Goal: Information Seeking & Learning: Check status

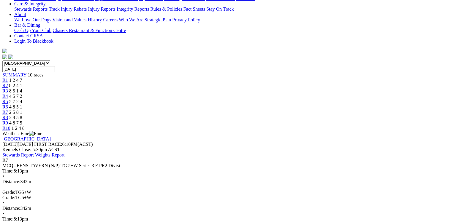
scroll to position [133, 0]
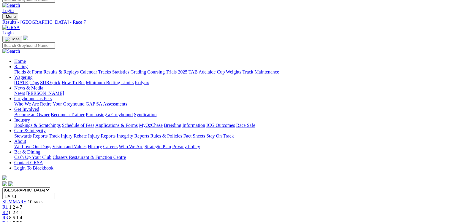
scroll to position [0, 0]
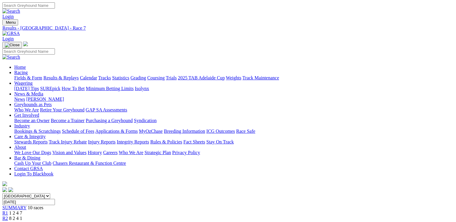
click at [71, 75] on link "Results & Replays" at bounding box center [60, 77] width 35 height 5
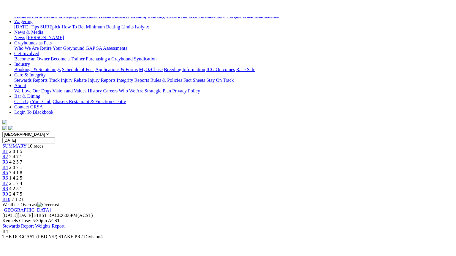
scroll to position [66, 0]
